Goal: Information Seeking & Learning: Learn about a topic

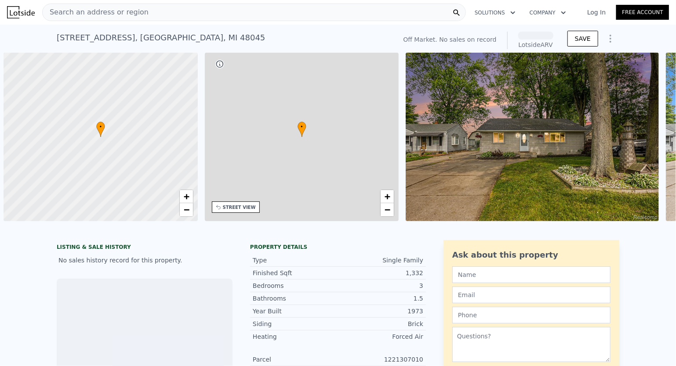
scroll to position [0, 4]
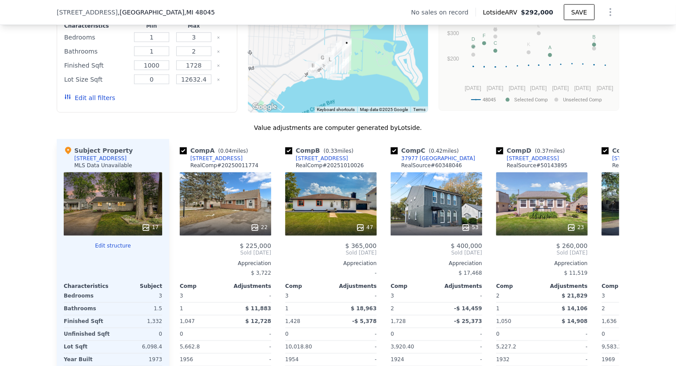
scroll to position [647, 0]
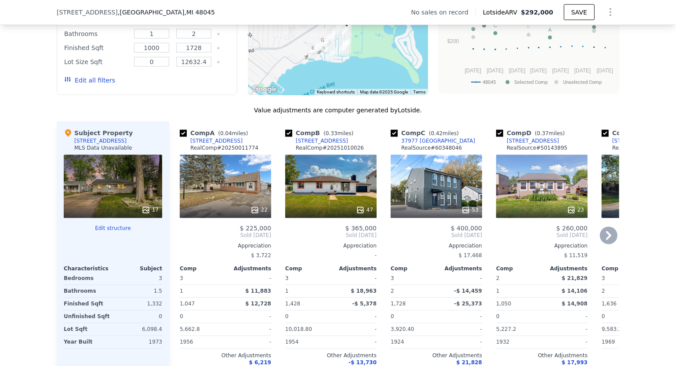
click at [445, 185] on div "53" at bounding box center [436, 186] width 91 height 63
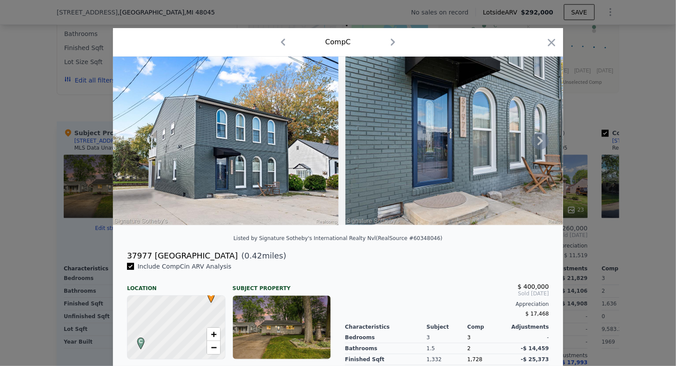
click at [285, 181] on img at bounding box center [225, 141] width 225 height 169
click at [393, 180] on img at bounding box center [457, 141] width 225 height 169
click at [430, 162] on img at bounding box center [457, 141] width 225 height 169
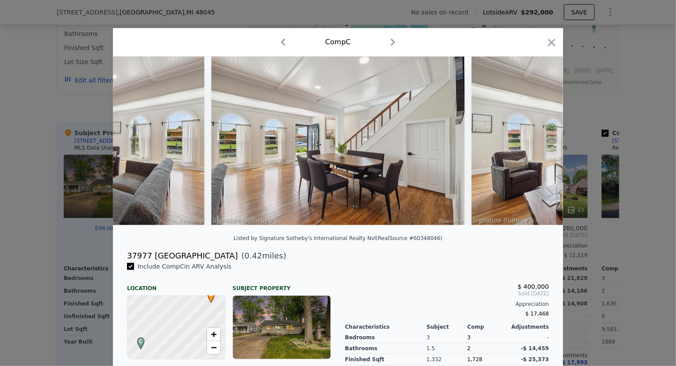
scroll to position [0, 2811]
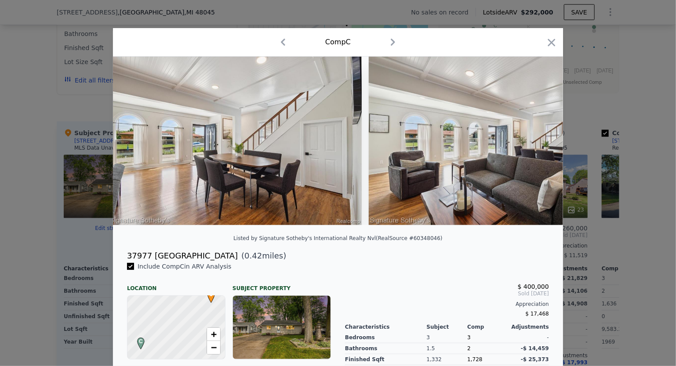
click at [582, 152] on div at bounding box center [338, 183] width 676 height 366
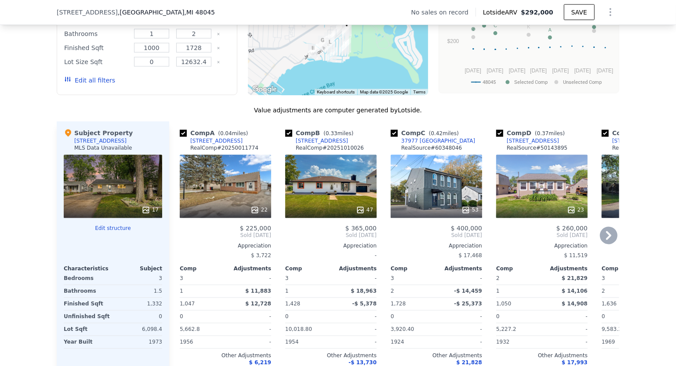
click at [606, 240] on icon at bounding box center [608, 235] width 5 height 9
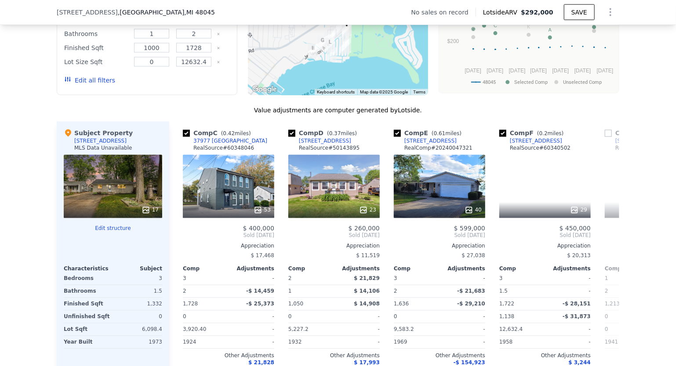
scroll to position [0, 211]
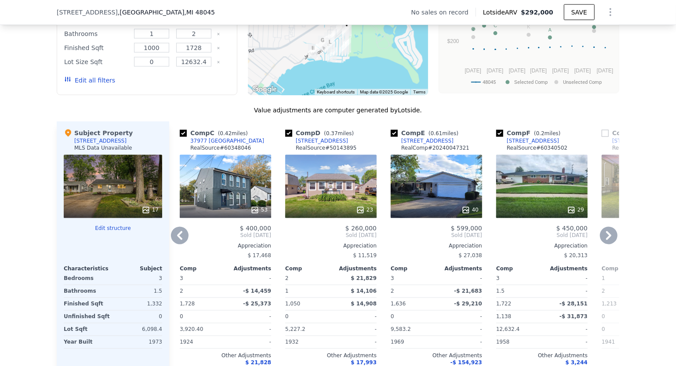
click at [322, 199] on div "23" at bounding box center [330, 186] width 91 height 63
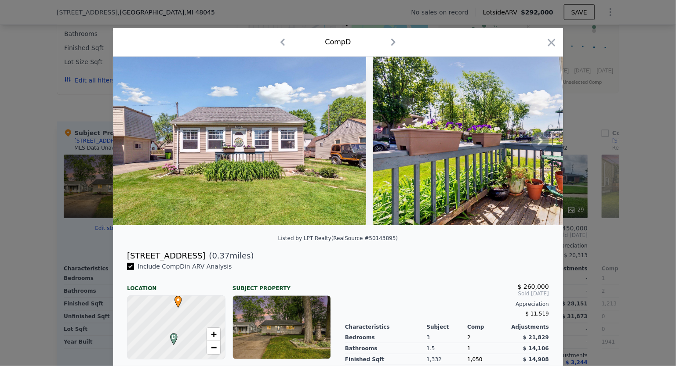
click at [327, 148] on img at bounding box center [239, 141] width 253 height 169
click at [540, 142] on icon at bounding box center [540, 141] width 18 height 18
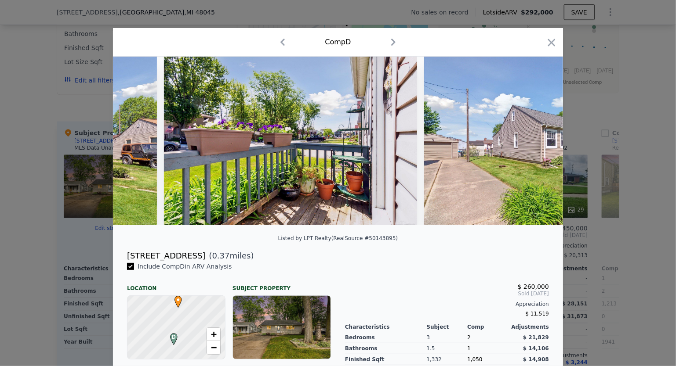
scroll to position [0, 211]
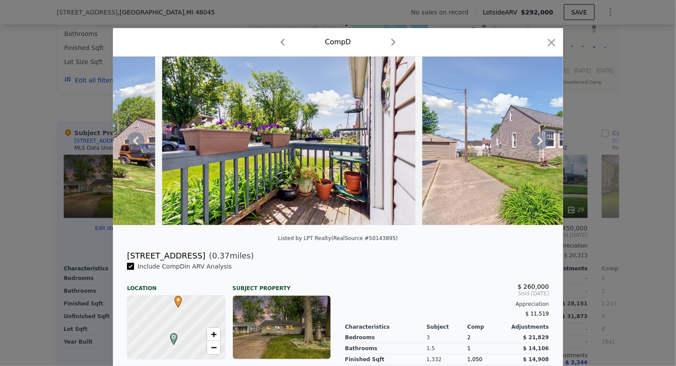
click at [540, 142] on icon at bounding box center [540, 141] width 18 height 18
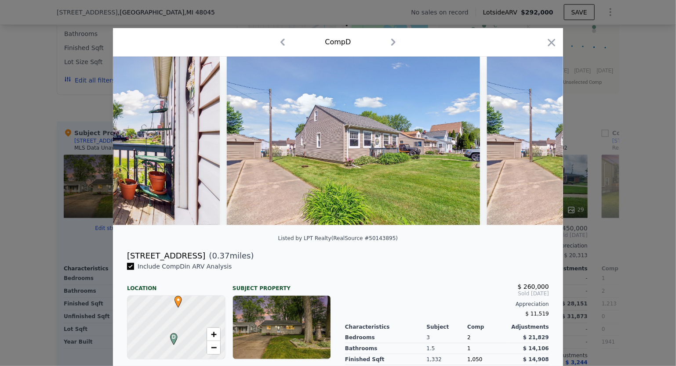
scroll to position [0, 422]
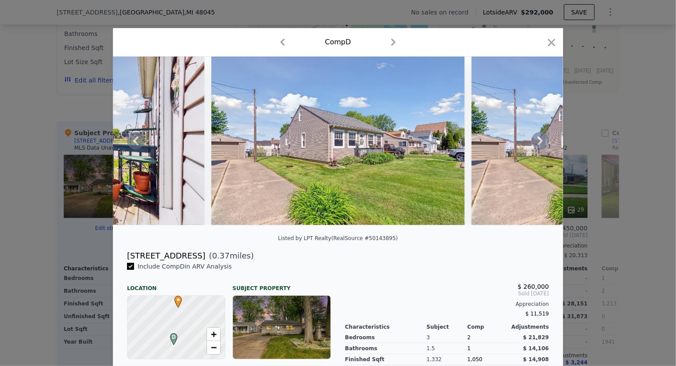
click at [540, 142] on icon at bounding box center [540, 141] width 18 height 18
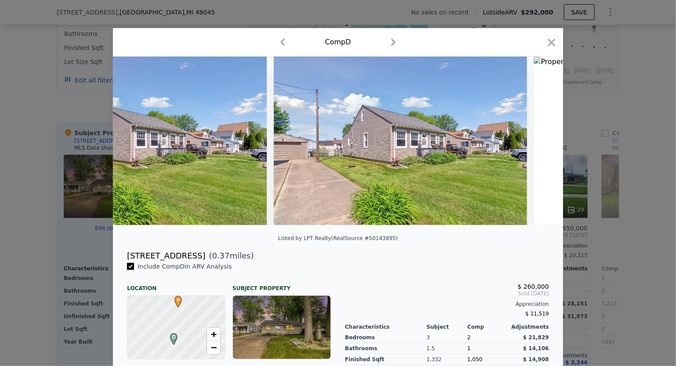
scroll to position [0, 633]
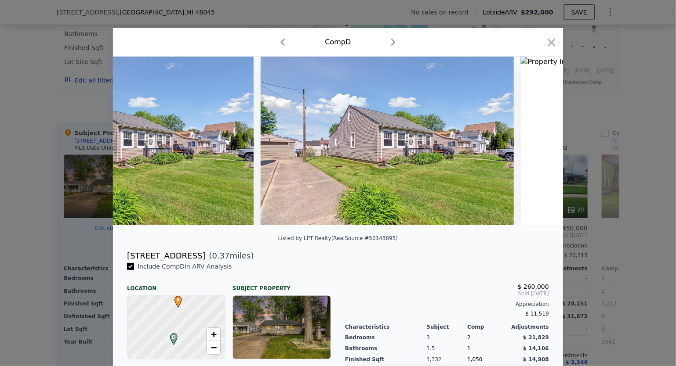
click at [540, 142] on img at bounding box center [547, 141] width 52 height 169
click at [540, 142] on icon at bounding box center [540, 141] width 18 height 18
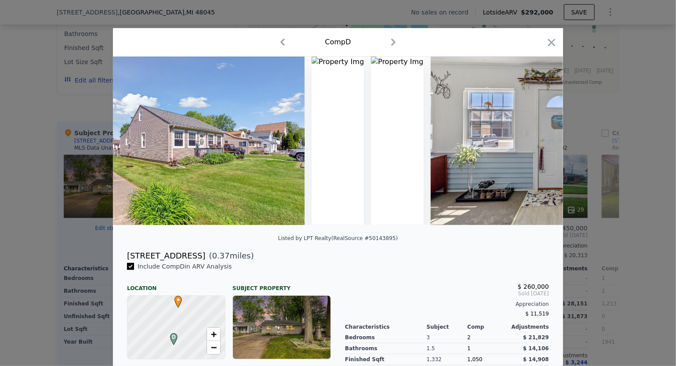
scroll to position [0, 843]
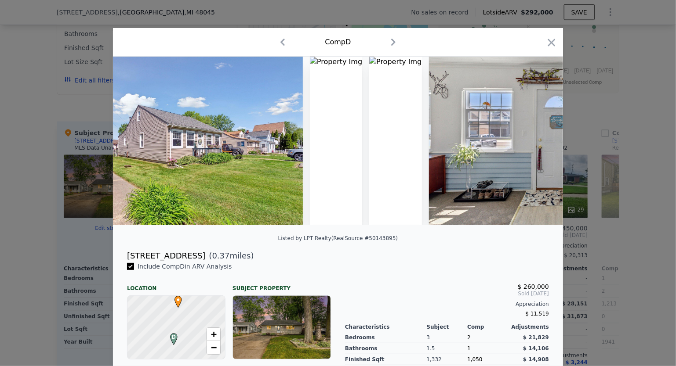
click at [540, 142] on div at bounding box center [338, 141] width 450 height 169
click at [540, 142] on icon at bounding box center [540, 141] width 18 height 18
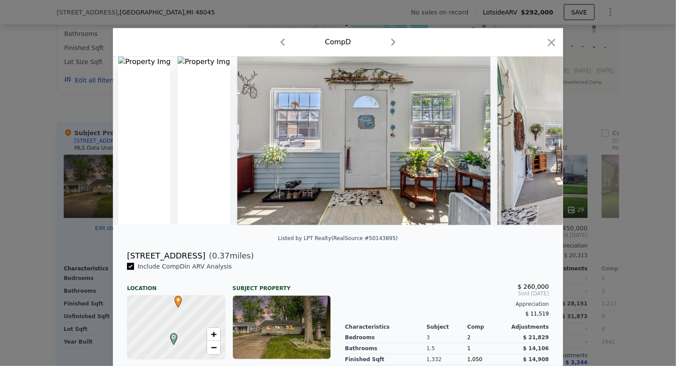
scroll to position [0, 1054]
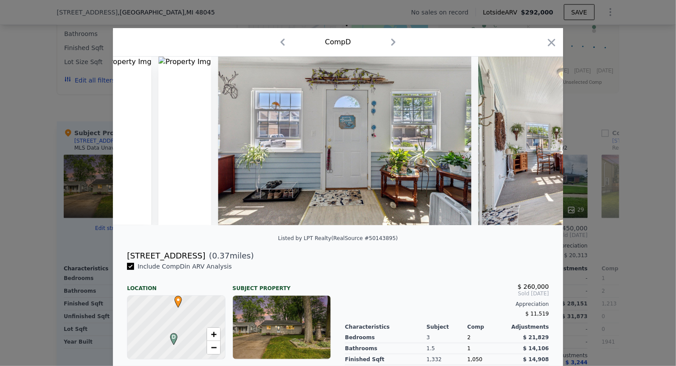
click at [540, 142] on img at bounding box center [604, 141] width 253 height 169
click at [540, 142] on icon at bounding box center [540, 141] width 18 height 18
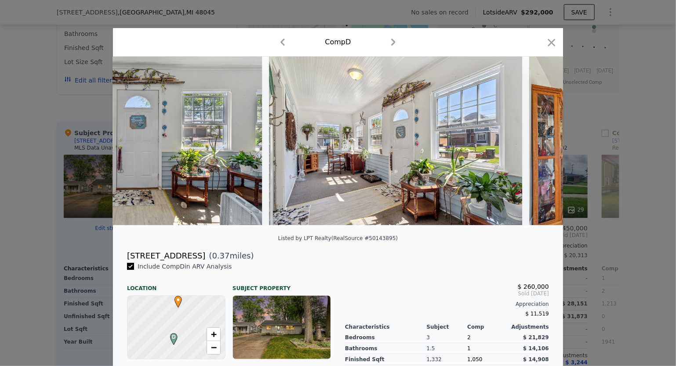
scroll to position [0, 1265]
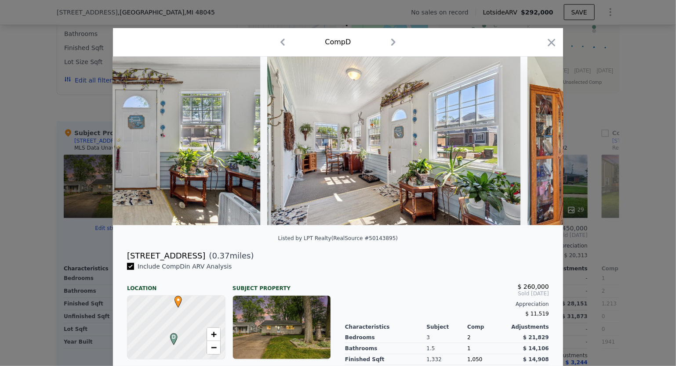
click at [540, 142] on div at bounding box center [338, 141] width 450 height 169
click at [540, 142] on icon at bounding box center [540, 141] width 18 height 18
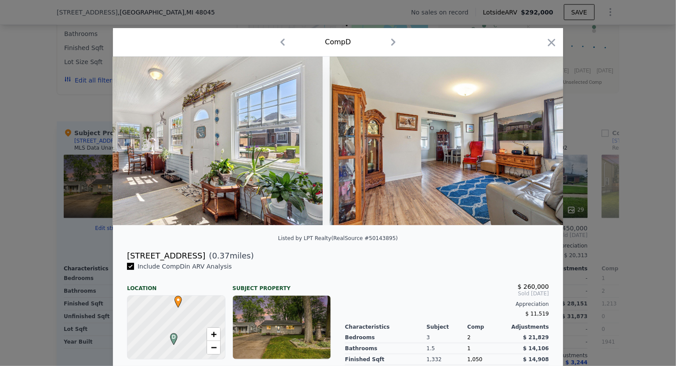
scroll to position [0, 1476]
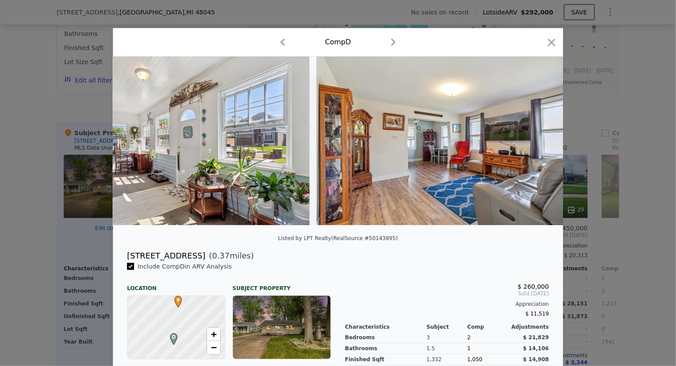
click at [540, 142] on div at bounding box center [338, 141] width 450 height 169
click at [540, 142] on icon at bounding box center [540, 141] width 18 height 18
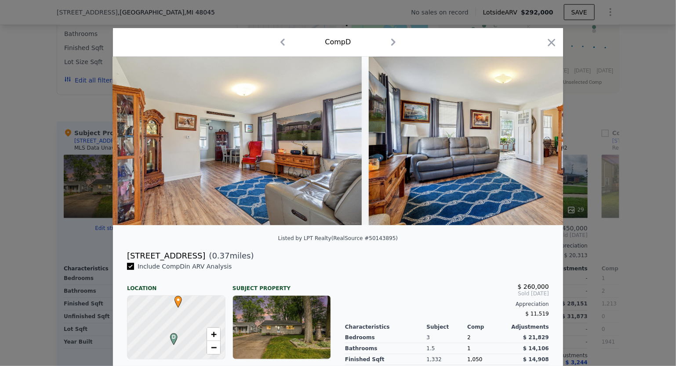
scroll to position [0, 1687]
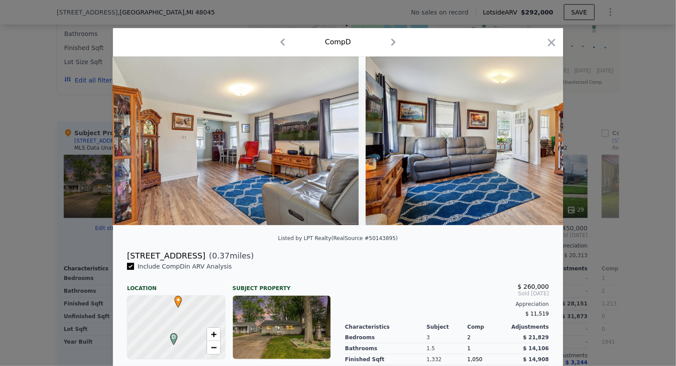
click at [540, 142] on div at bounding box center [338, 141] width 450 height 169
click at [540, 142] on icon at bounding box center [540, 141] width 18 height 18
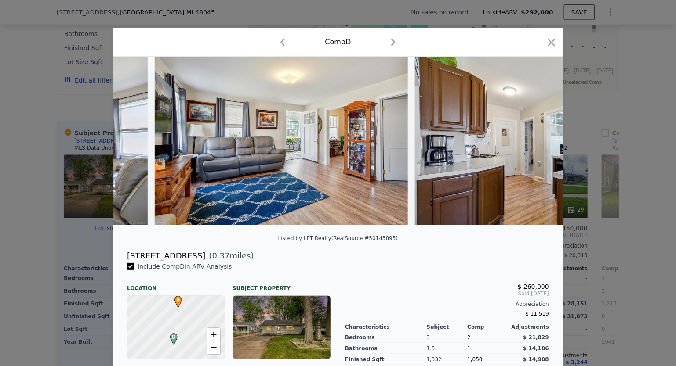
click at [540, 142] on div at bounding box center [338, 141] width 450 height 169
click at [540, 142] on icon at bounding box center [540, 141] width 18 height 18
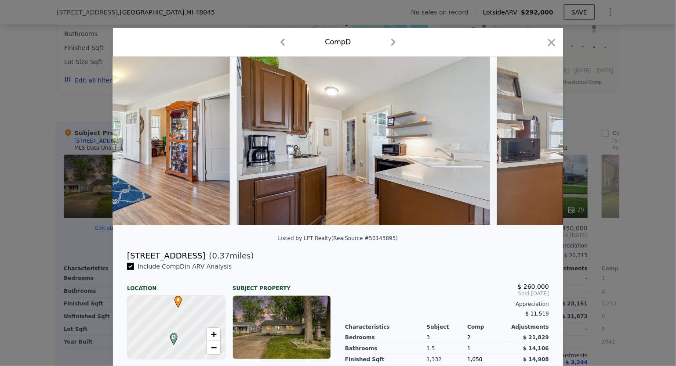
click at [540, 142] on div at bounding box center [338, 141] width 450 height 169
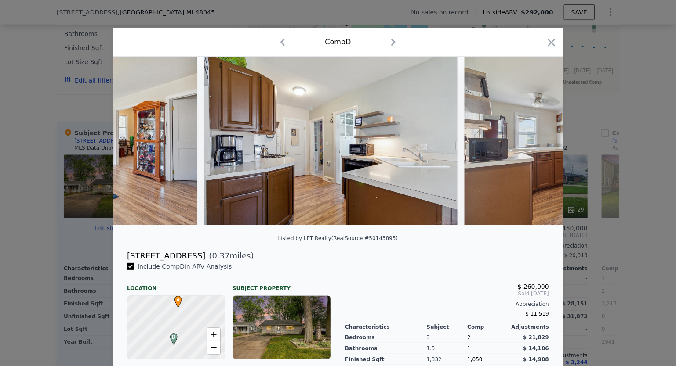
click at [540, 142] on img at bounding box center [590, 141] width 253 height 169
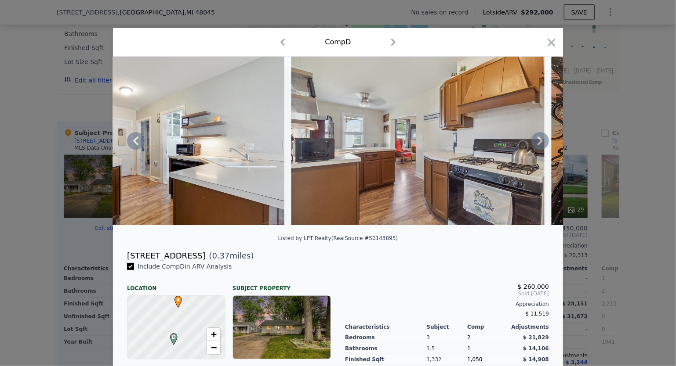
click at [540, 142] on div at bounding box center [338, 141] width 450 height 169
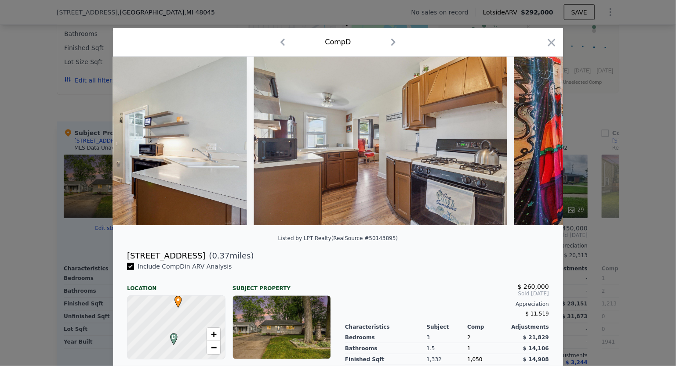
click at [540, 142] on img at bounding box center [640, 141] width 253 height 169
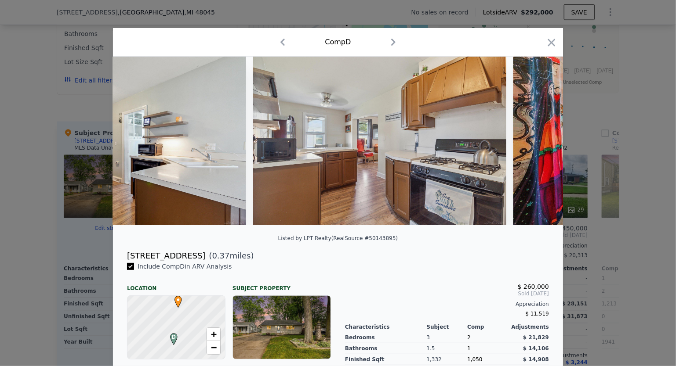
click at [540, 142] on img at bounding box center [639, 141] width 253 height 169
click at [540, 142] on icon at bounding box center [540, 141] width 18 height 18
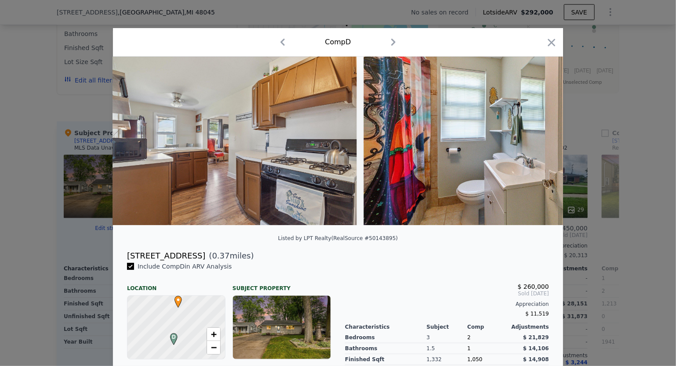
click at [540, 142] on img at bounding box center [490, 141] width 253 height 169
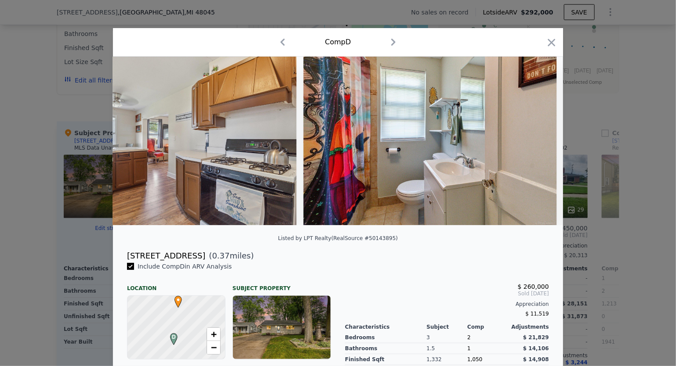
click at [540, 142] on img at bounding box center [430, 141] width 253 height 169
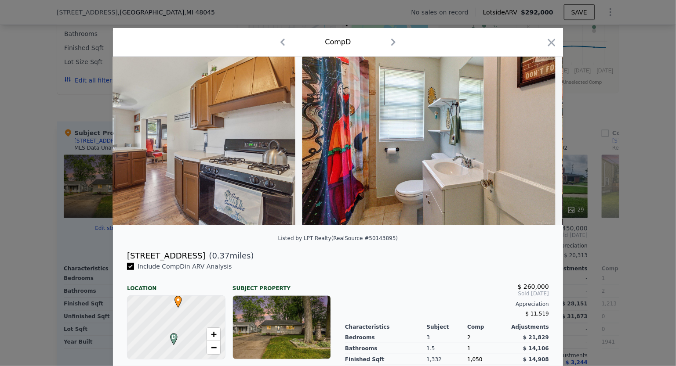
click at [540, 142] on img at bounding box center [428, 141] width 253 height 169
click at [540, 142] on div at bounding box center [338, 141] width 450 height 169
click at [540, 142] on icon at bounding box center [540, 141] width 18 height 18
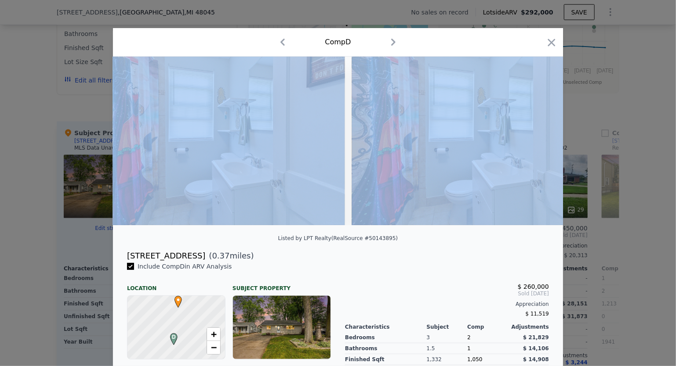
click at [540, 142] on img at bounding box center [477, 141] width 253 height 169
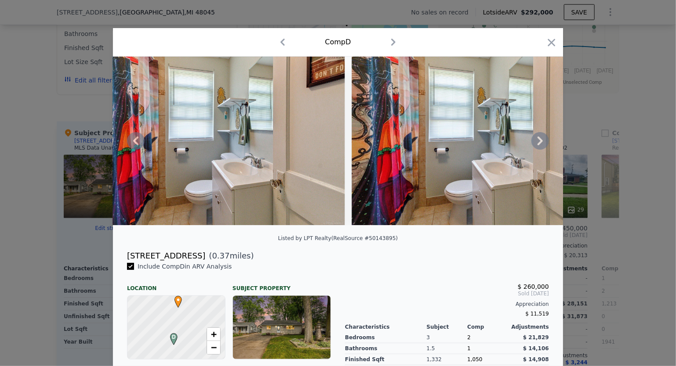
click at [540, 142] on icon at bounding box center [540, 141] width 18 height 18
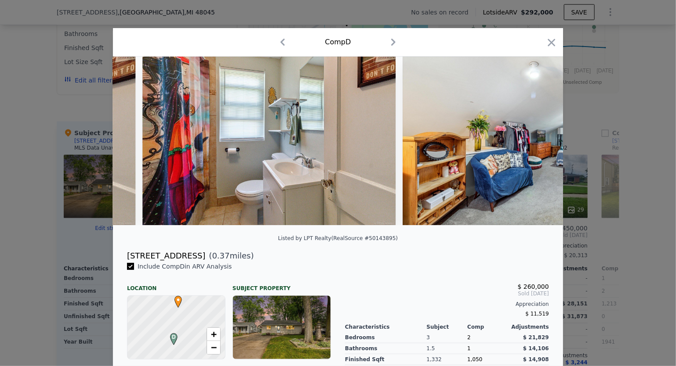
scroll to position [0, 2952]
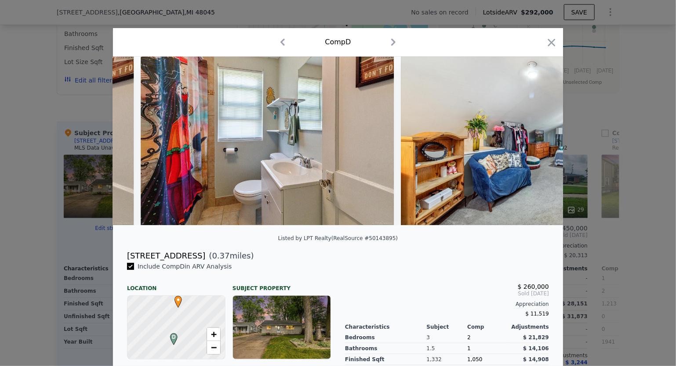
click at [540, 142] on div at bounding box center [338, 141] width 450 height 169
click at [540, 142] on icon at bounding box center [540, 141] width 18 height 18
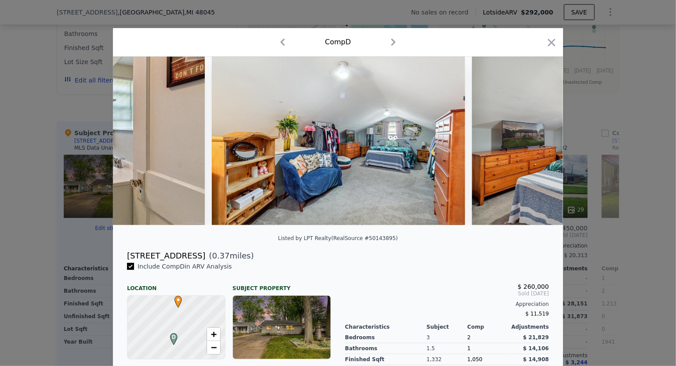
scroll to position [0, 3163]
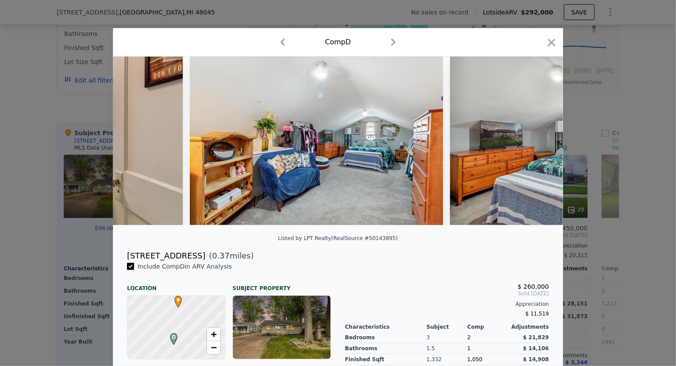
click at [540, 142] on div at bounding box center [338, 141] width 450 height 169
click at [540, 142] on icon at bounding box center [540, 141] width 18 height 18
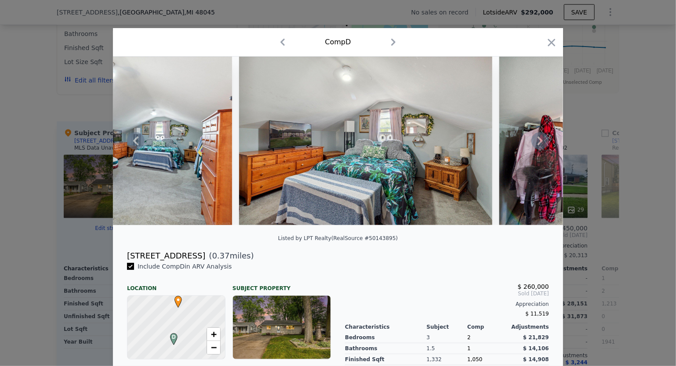
click at [540, 142] on div at bounding box center [338, 141] width 450 height 169
click at [540, 142] on icon at bounding box center [540, 141] width 18 height 18
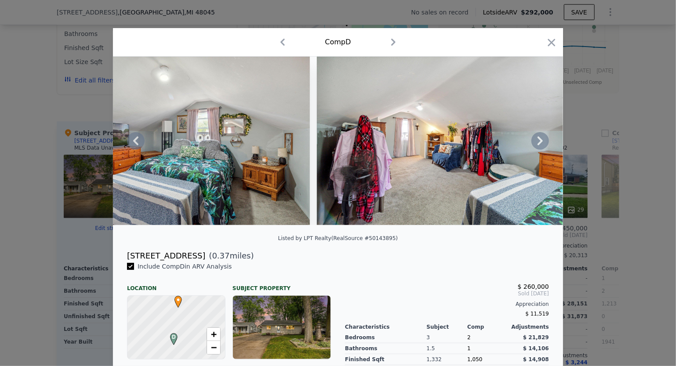
click at [540, 142] on img at bounding box center [443, 141] width 253 height 169
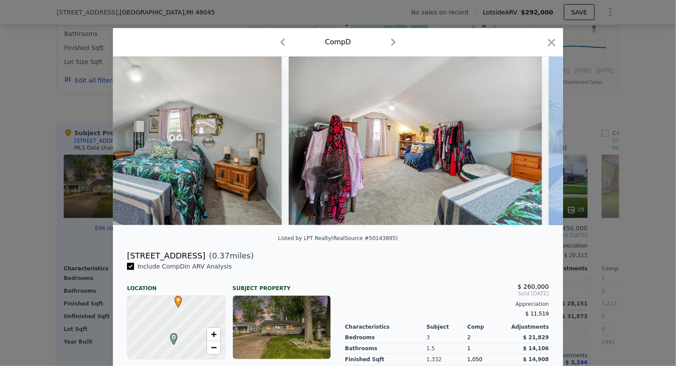
click at [540, 142] on div at bounding box center [338, 141] width 450 height 169
click at [548, 142] on img at bounding box center [674, 141] width 253 height 169
click at [540, 142] on div at bounding box center [338, 141] width 450 height 169
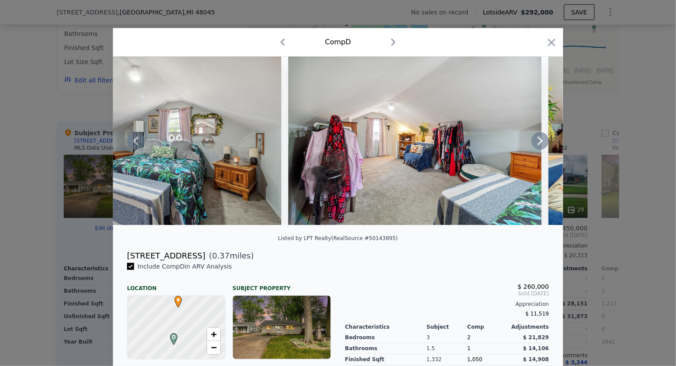
click at [540, 142] on icon at bounding box center [540, 141] width 18 height 18
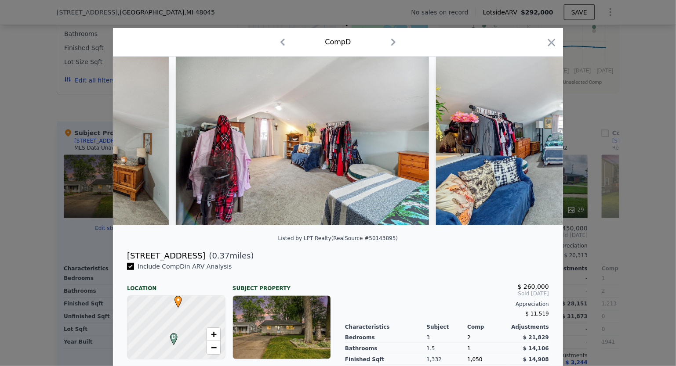
click at [540, 142] on img at bounding box center [562, 141] width 253 height 169
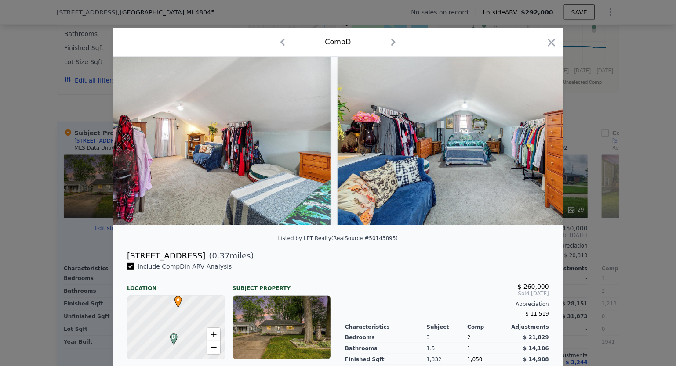
click at [540, 142] on img at bounding box center [463, 141] width 253 height 169
click at [540, 142] on div at bounding box center [338, 141] width 450 height 169
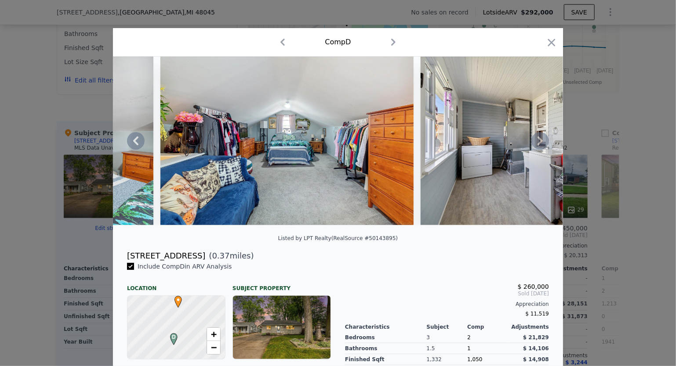
click at [540, 142] on div at bounding box center [338, 141] width 450 height 169
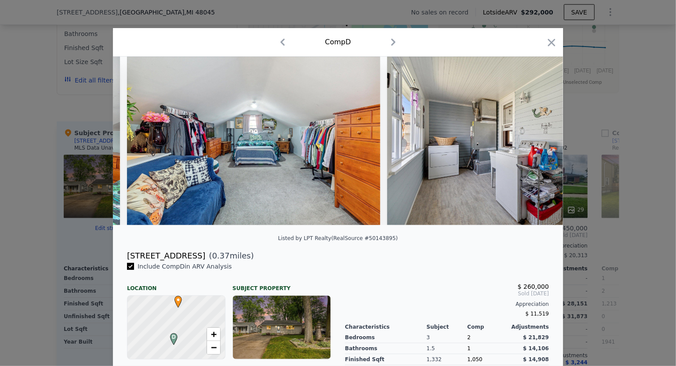
click at [540, 142] on img at bounding box center [513, 141] width 253 height 169
click at [540, 142] on icon at bounding box center [540, 141] width 18 height 18
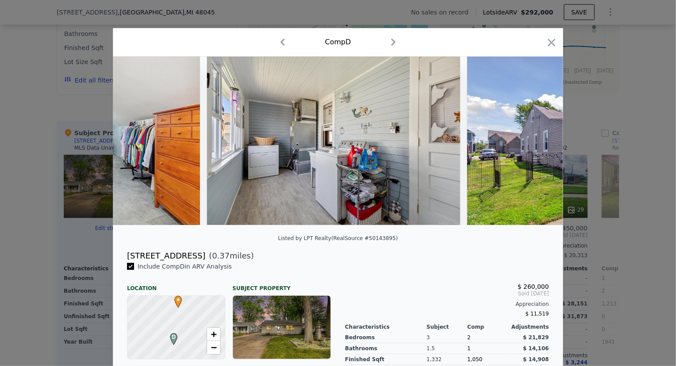
click at [540, 142] on div at bounding box center [338, 141] width 450 height 169
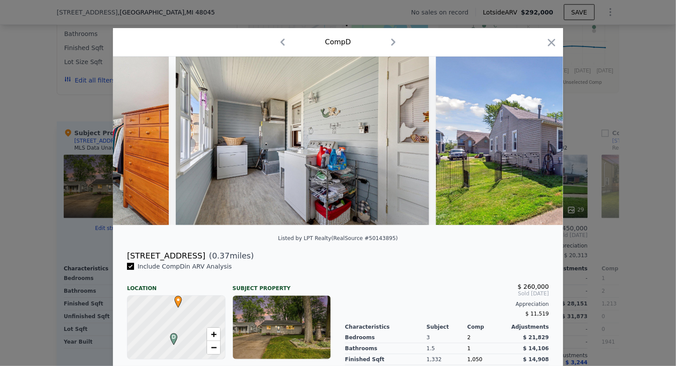
click at [540, 142] on img at bounding box center [562, 141] width 253 height 169
click at [540, 142] on div at bounding box center [338, 141] width 450 height 169
click at [540, 142] on icon at bounding box center [540, 141] width 18 height 18
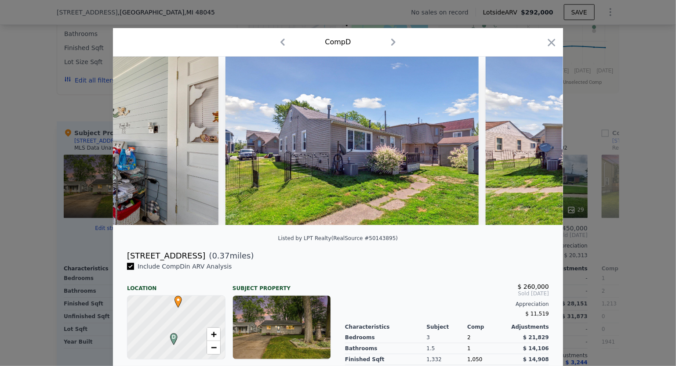
scroll to position [0, 4428]
click at [540, 142] on icon at bounding box center [540, 141] width 18 height 18
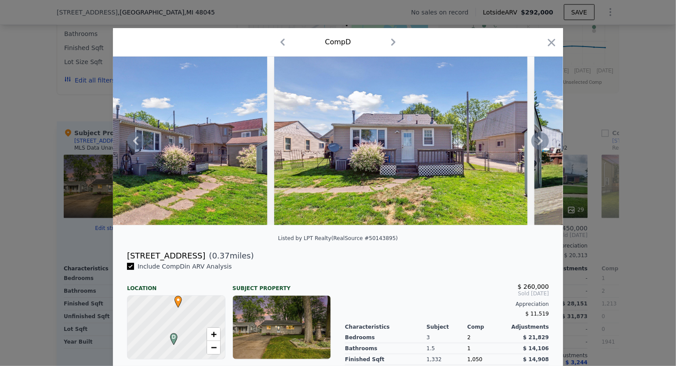
click at [540, 142] on icon at bounding box center [540, 141] width 18 height 18
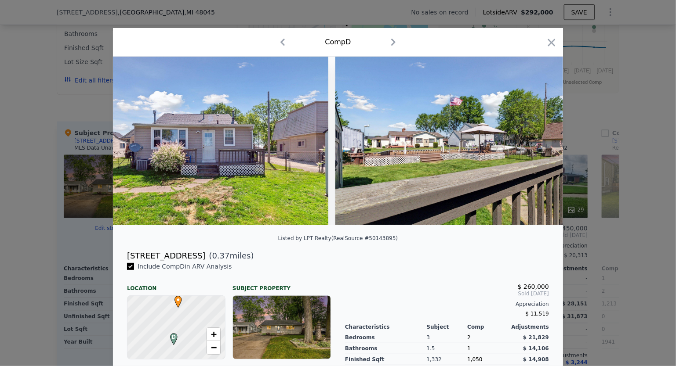
scroll to position [0, 4849]
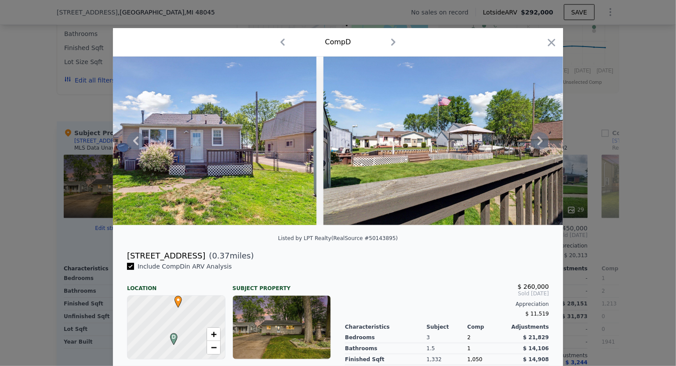
click at [540, 143] on icon at bounding box center [540, 141] width 18 height 18
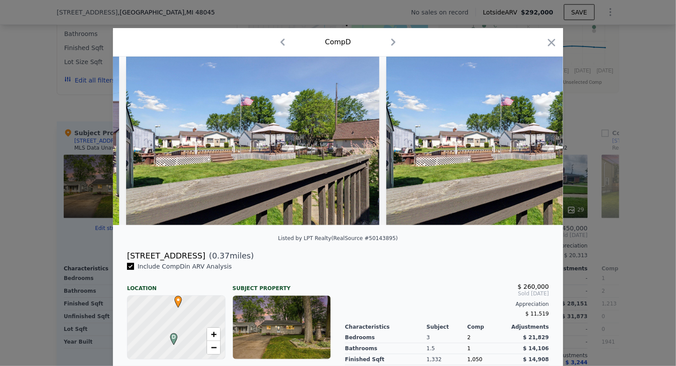
scroll to position [0, 5060]
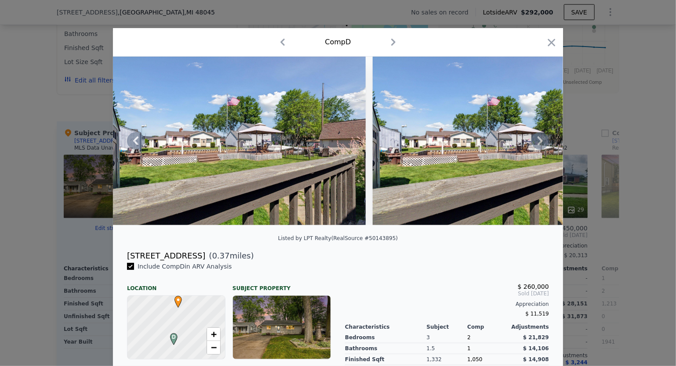
click at [540, 143] on icon at bounding box center [540, 141] width 18 height 18
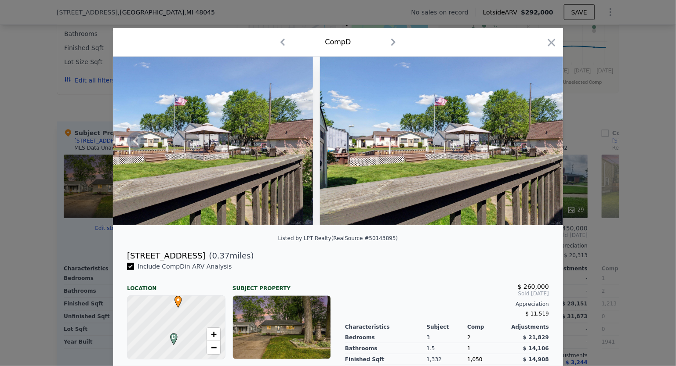
click at [540, 143] on img at bounding box center [446, 141] width 253 height 169
click at [163, 261] on div "[STREET_ADDRESS]" at bounding box center [166, 256] width 78 height 12
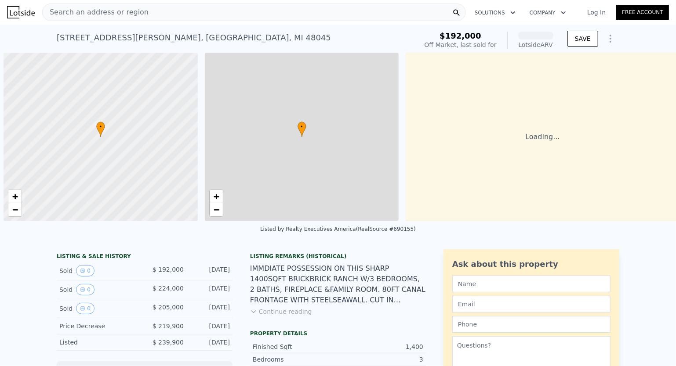
scroll to position [0, 4]
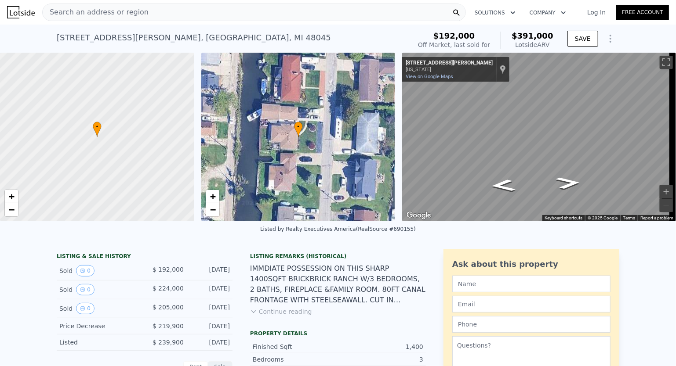
click at [276, 316] on button "Continue reading" at bounding box center [281, 311] width 62 height 9
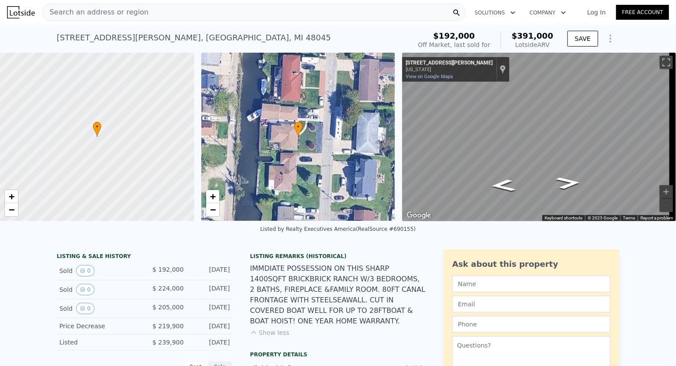
click at [302, 304] on div "IMMDIATE POSSESSION ON THIS SHARP 1400SQFT BRICKBRICK RANCH W/3 BEDROOMS, 2 BAT…" at bounding box center [338, 295] width 176 height 63
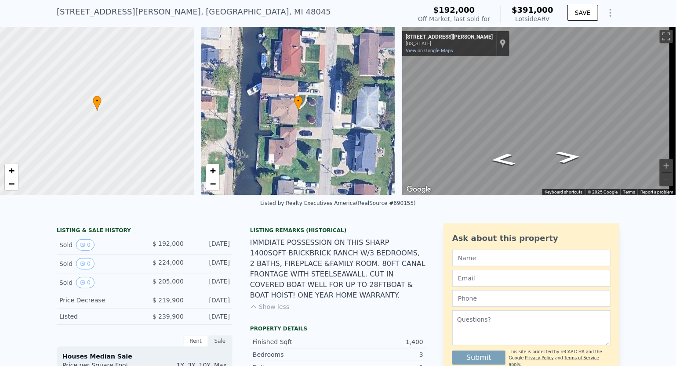
scroll to position [3, 0]
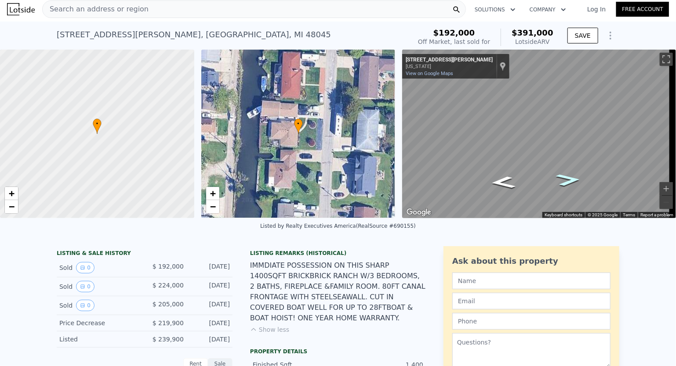
click at [566, 181] on icon "Go North, Pointe Rosa St" at bounding box center [568, 180] width 46 height 18
click at [675, 167] on div "Search an address or region Solutions Company Open main menu Log In Free Accoun…" at bounding box center [338, 183] width 676 height 366
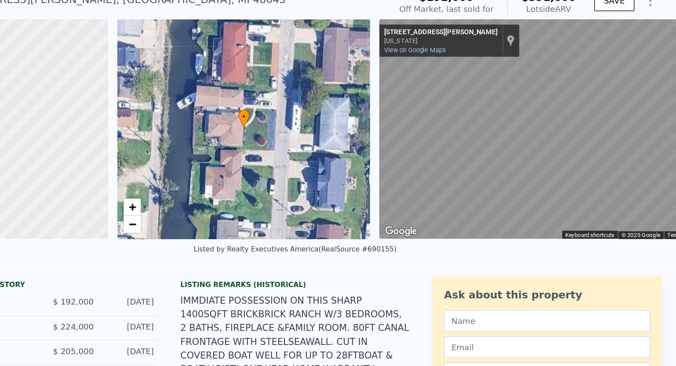
scroll to position [0, 4]
